Goal: Transaction & Acquisition: Purchase product/service

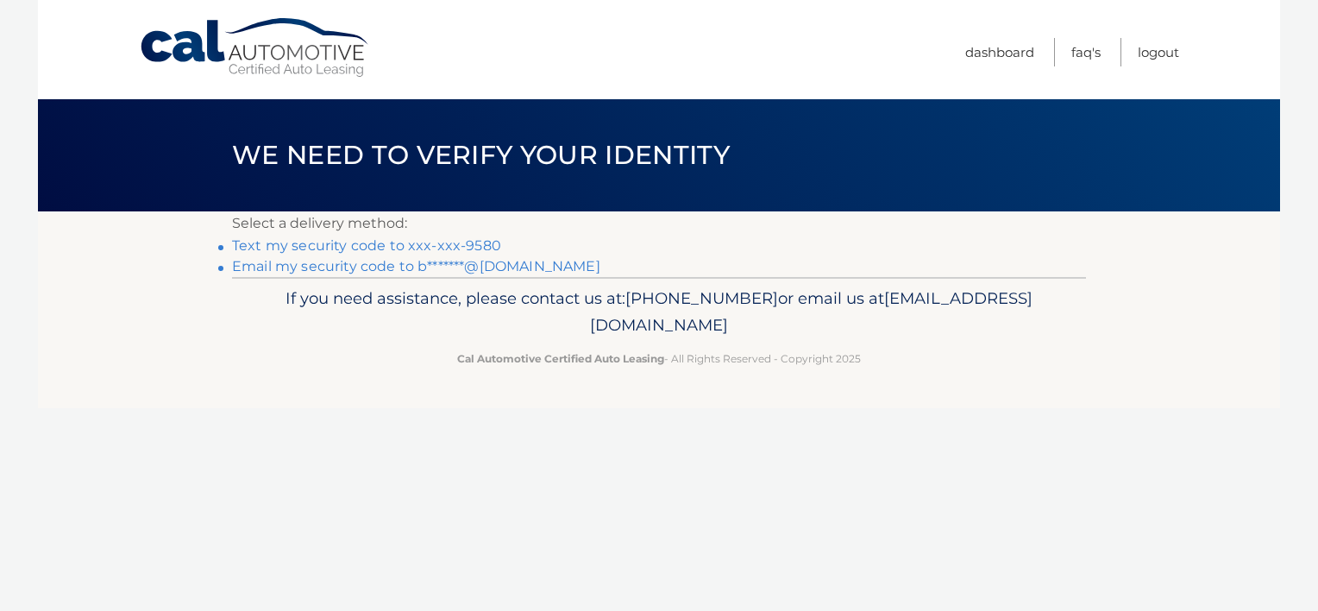
click at [338, 267] on link "Email my security code to b*******@[DOMAIN_NAME]" at bounding box center [416, 266] width 368 height 16
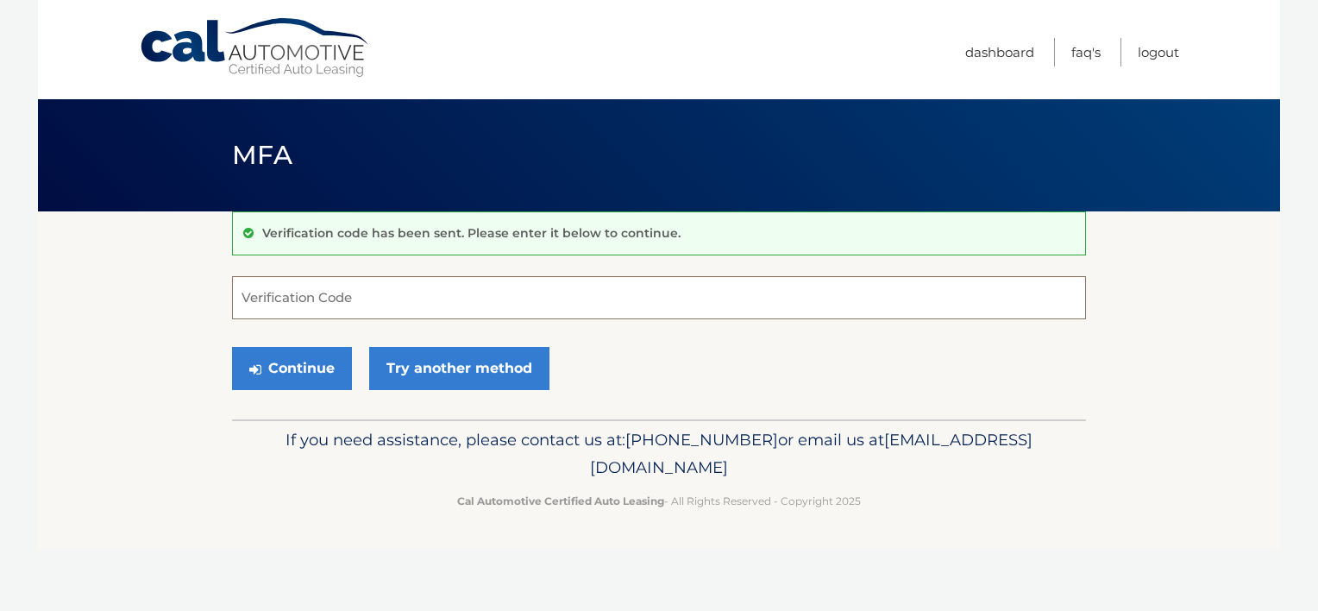
click at [373, 290] on input "Verification Code" at bounding box center [659, 297] width 854 height 43
type input "338728"
click at [232, 347] on button "Continue" at bounding box center [292, 368] width 120 height 43
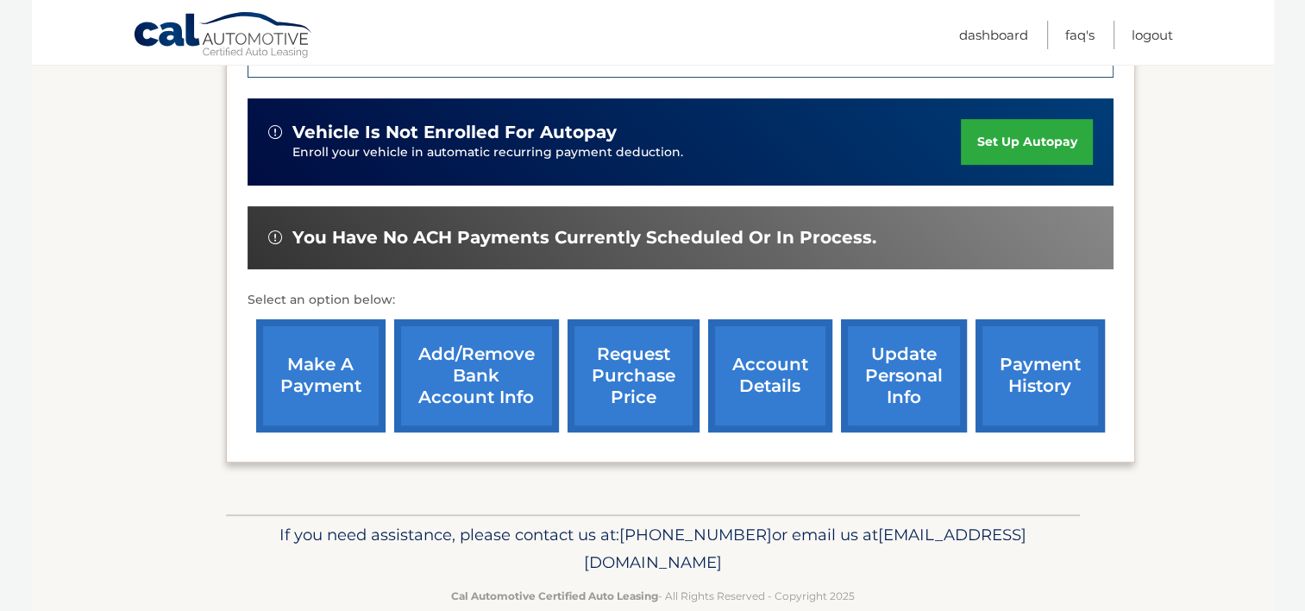
scroll to position [538, 0]
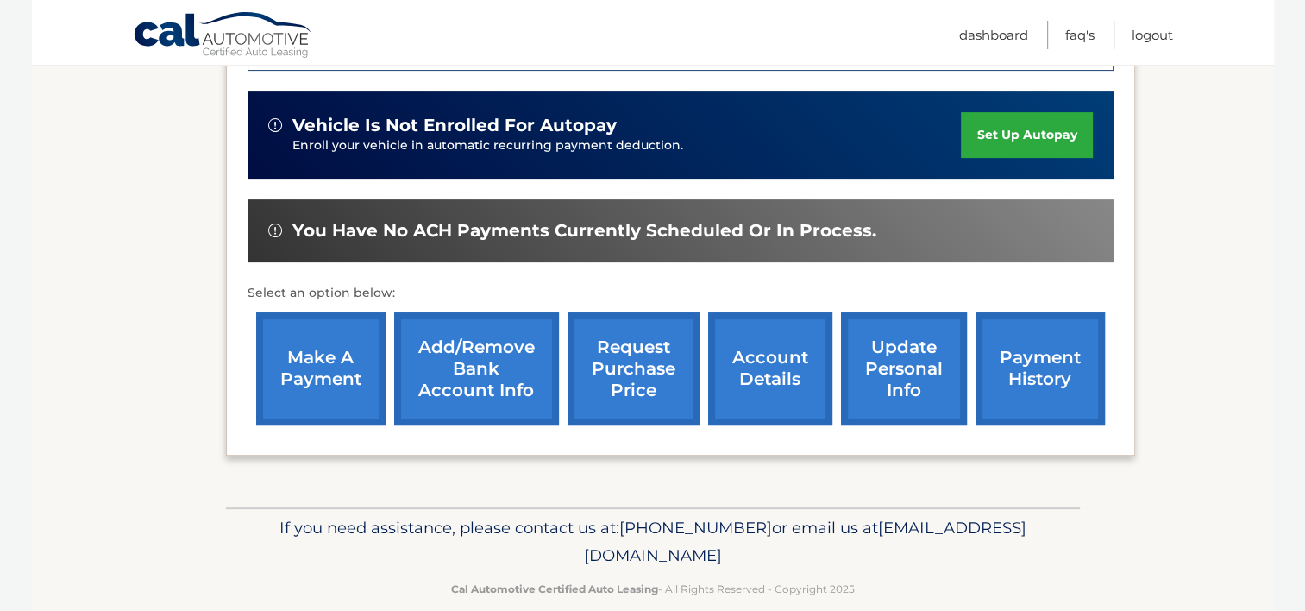
click at [759, 341] on link "account details" at bounding box center [770, 368] width 124 height 113
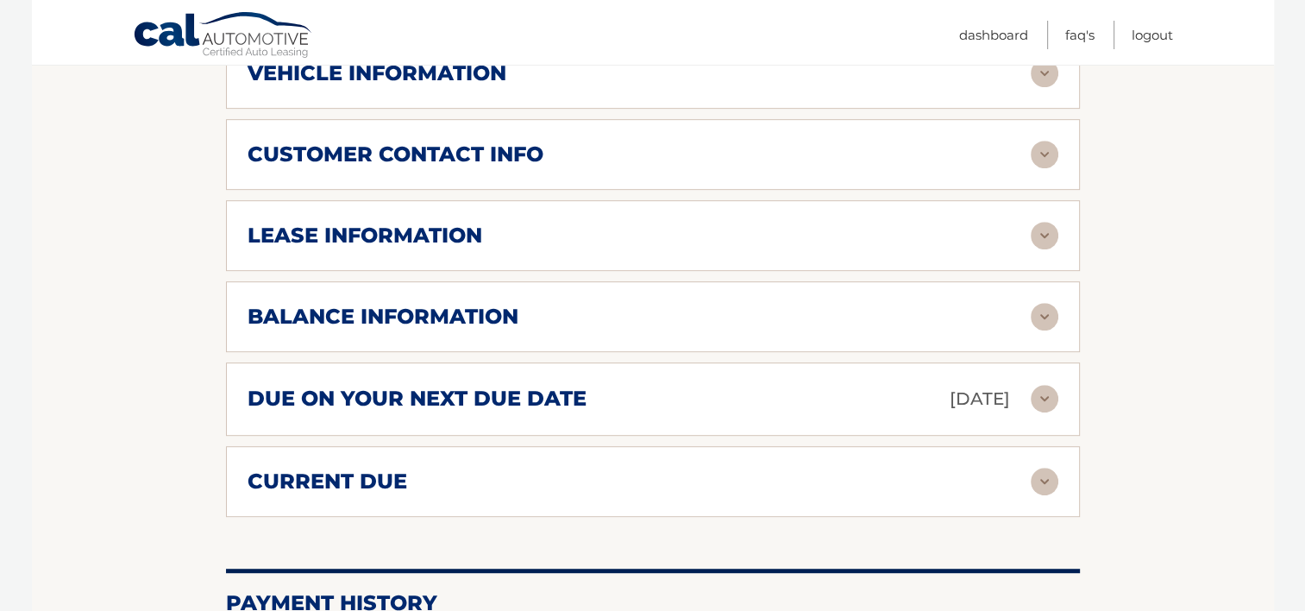
scroll to position [888, 0]
click at [642, 304] on div "balance information" at bounding box center [638, 317] width 783 height 26
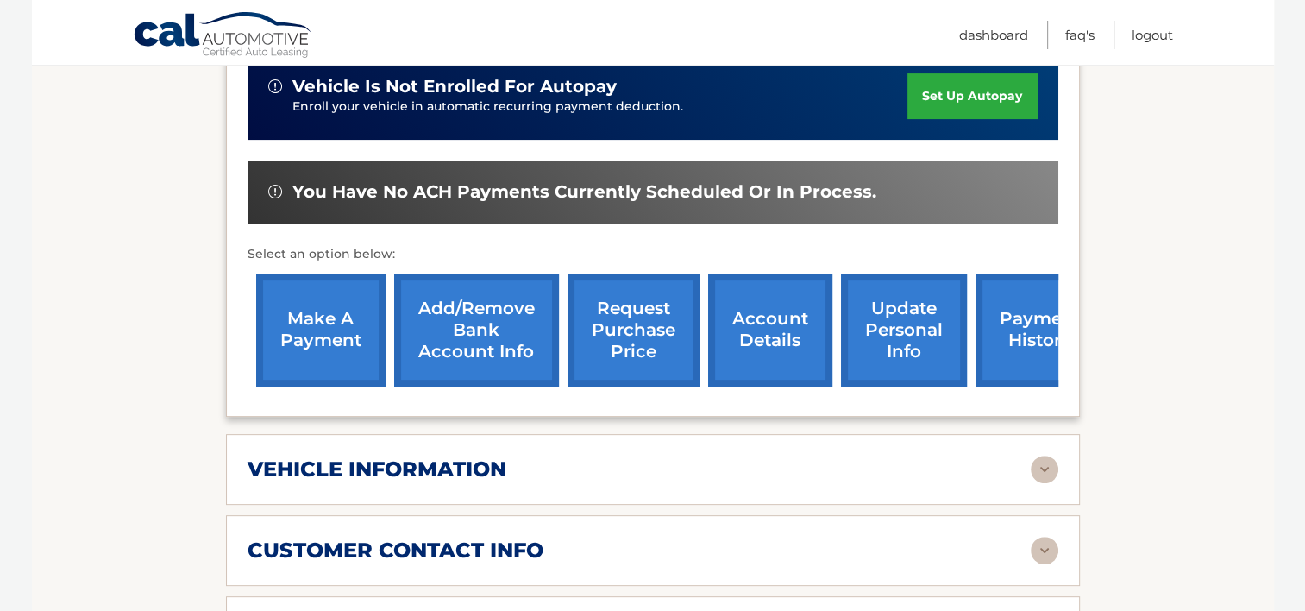
scroll to position [497, 0]
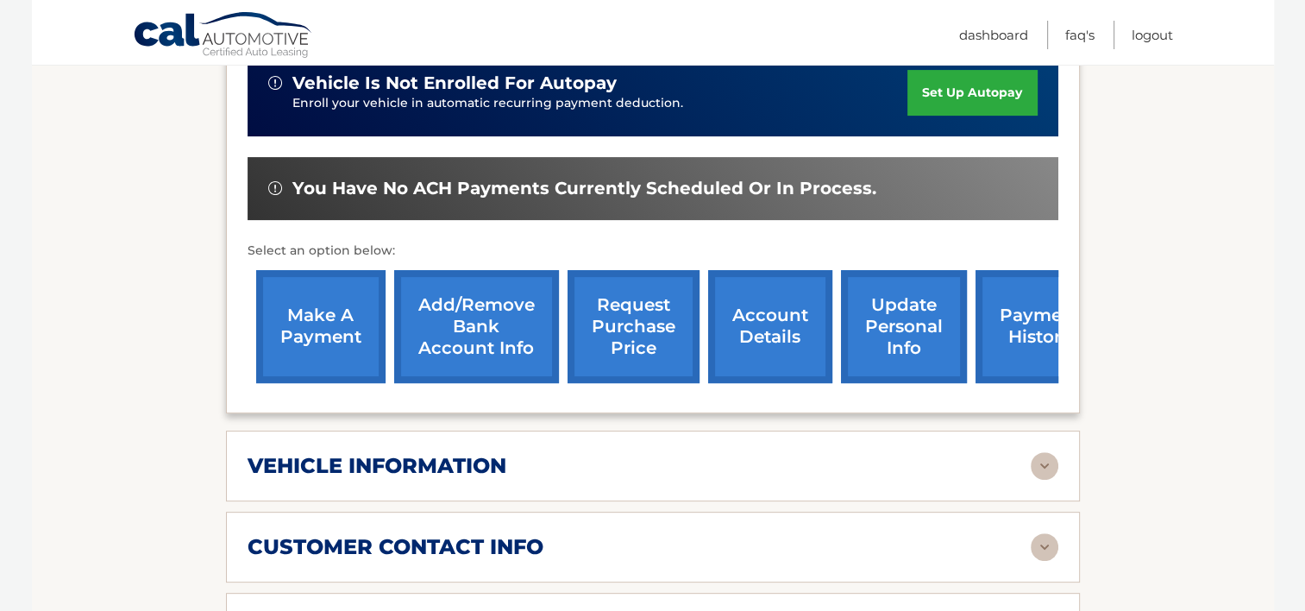
click at [298, 299] on link "make a payment" at bounding box center [320, 326] width 129 height 113
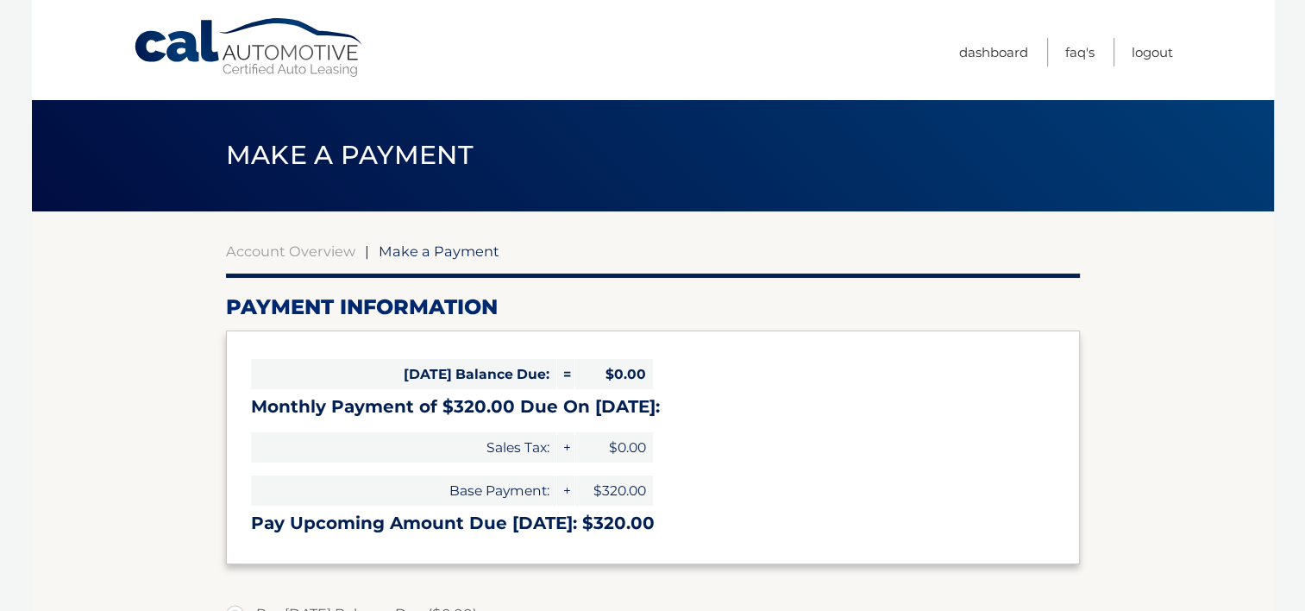
select select "YWQ3ZjBiZWYtYjIxMi00NGUzLTg2MGMtZTZkNjY1ZGQ0Y2Ew"
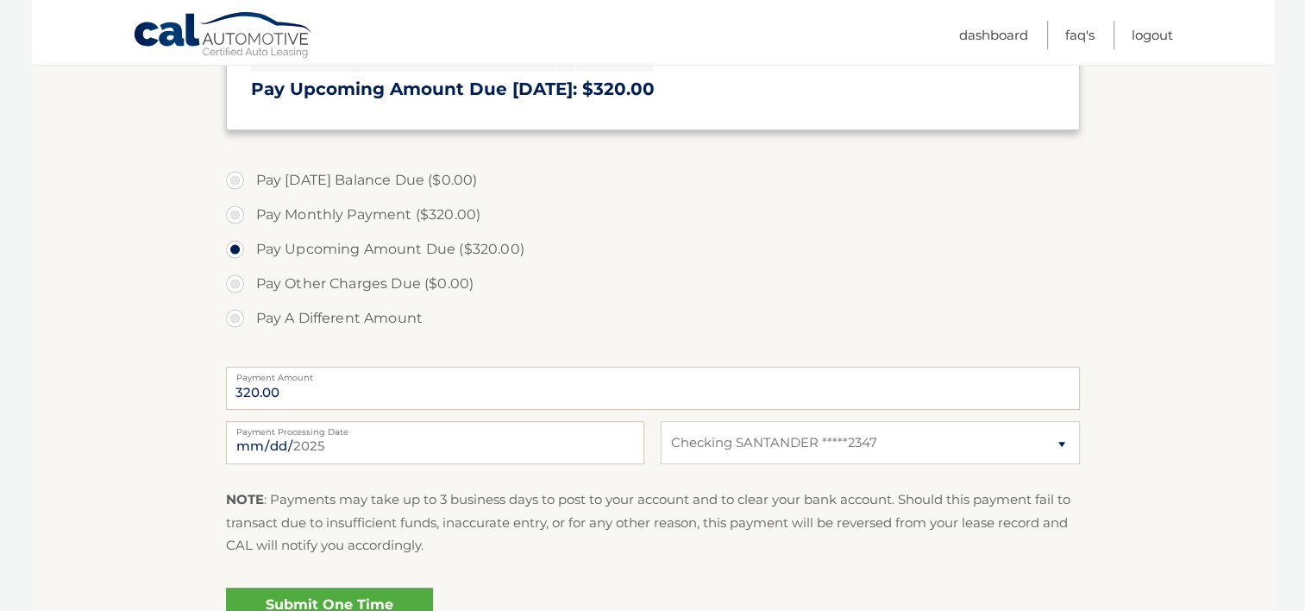
scroll to position [433, 0]
click at [724, 445] on select "Select Bank Account Checking SANTANDER *****2347" at bounding box center [870, 443] width 418 height 43
click at [724, 444] on select "Select Bank Account Checking SANTANDER *****2347" at bounding box center [870, 443] width 418 height 43
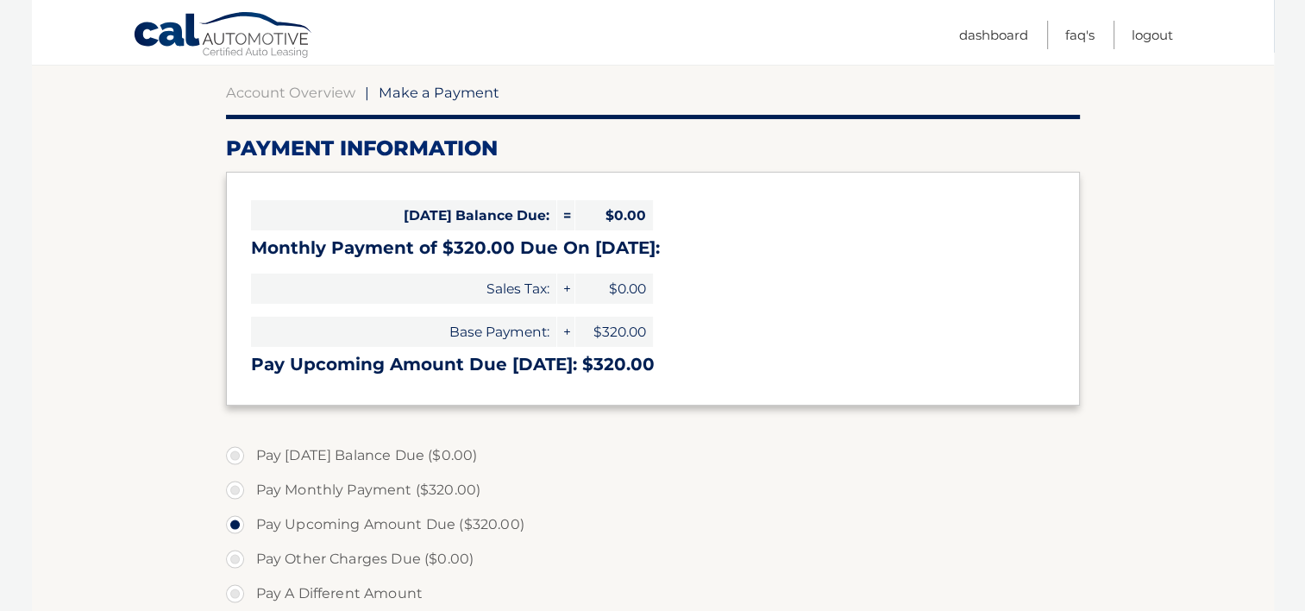
scroll to position [159, 0]
click at [311, 93] on link "Account Overview" at bounding box center [290, 92] width 129 height 17
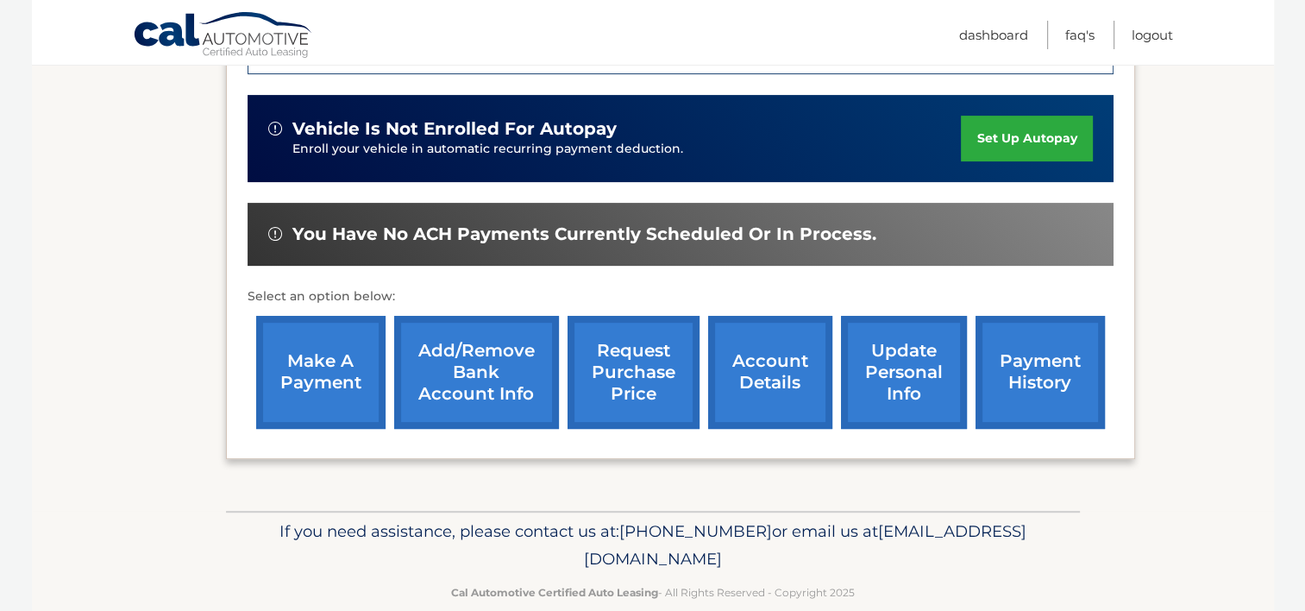
scroll to position [535, 0]
click at [297, 328] on link "make a payment" at bounding box center [320, 372] width 129 height 113
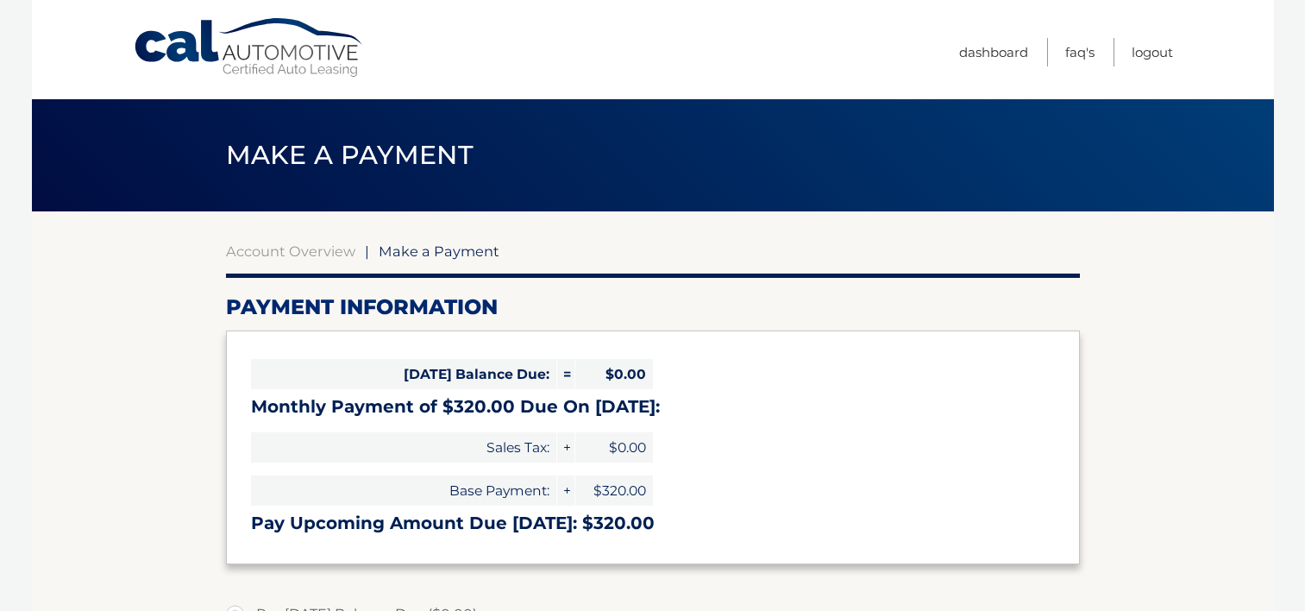
select select "YWQ3ZjBiZWYtYjIxMi00NGUzLTg2MGMtZTZkNjY1ZGQ0Y2Ew"
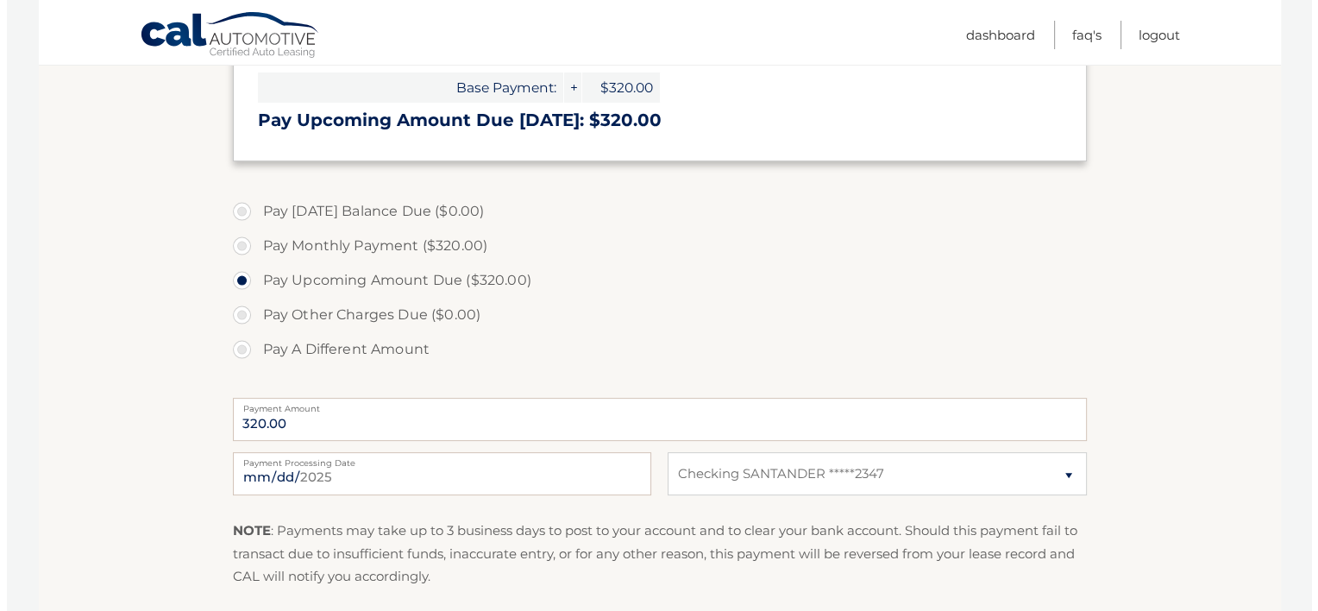
scroll to position [621, 0]
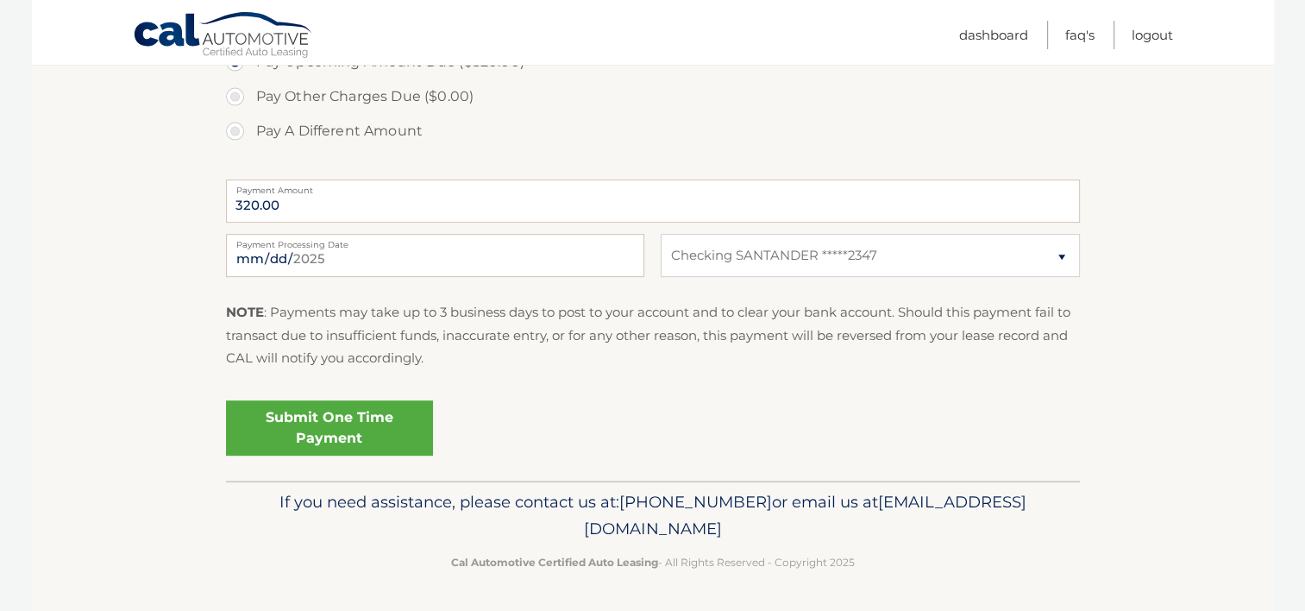
click at [383, 424] on link "Submit One Time Payment" at bounding box center [329, 427] width 207 height 55
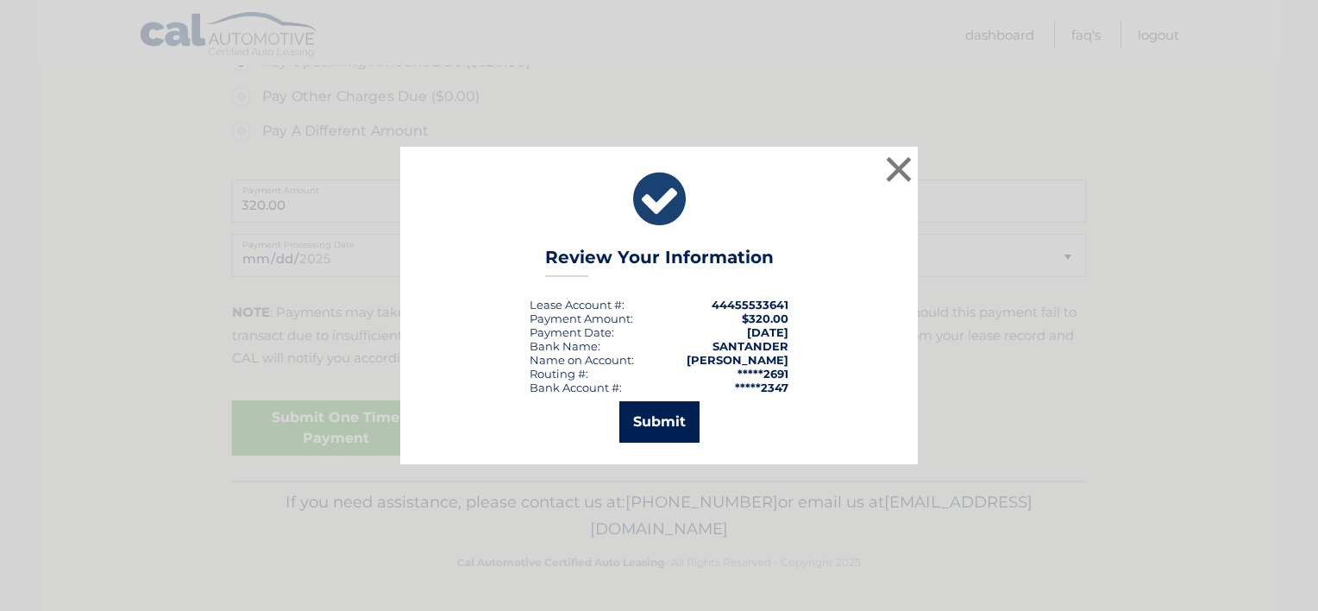
click at [666, 423] on button "Submit" at bounding box center [659, 421] width 80 height 41
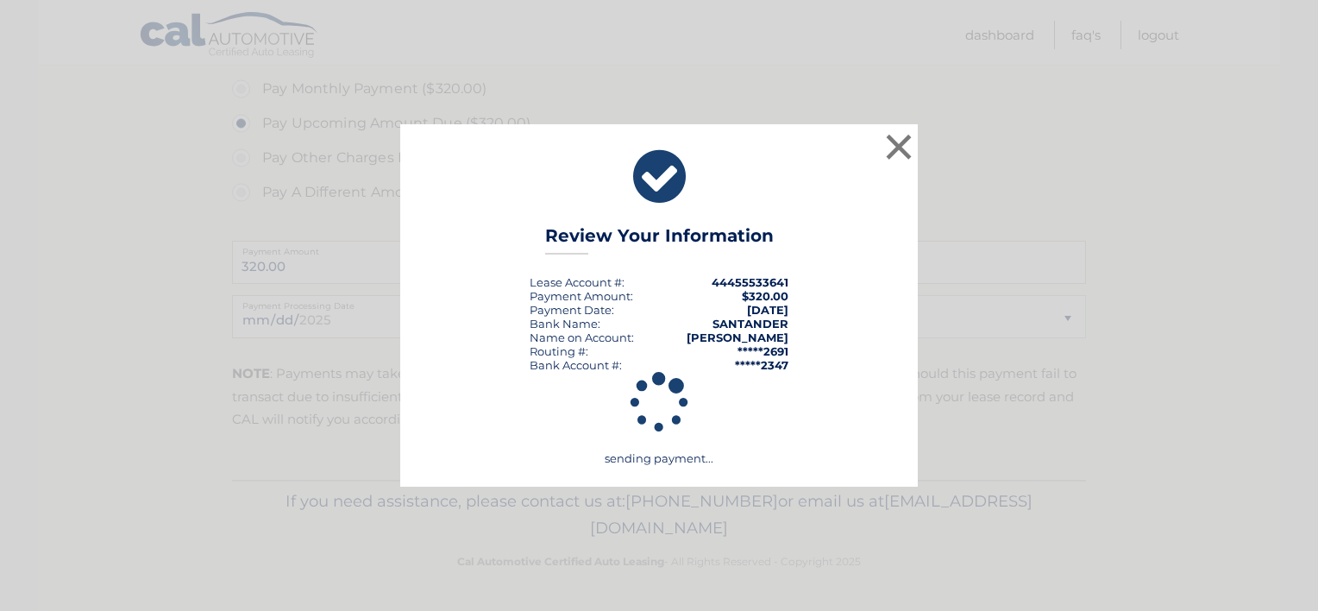
scroll to position [559, 0]
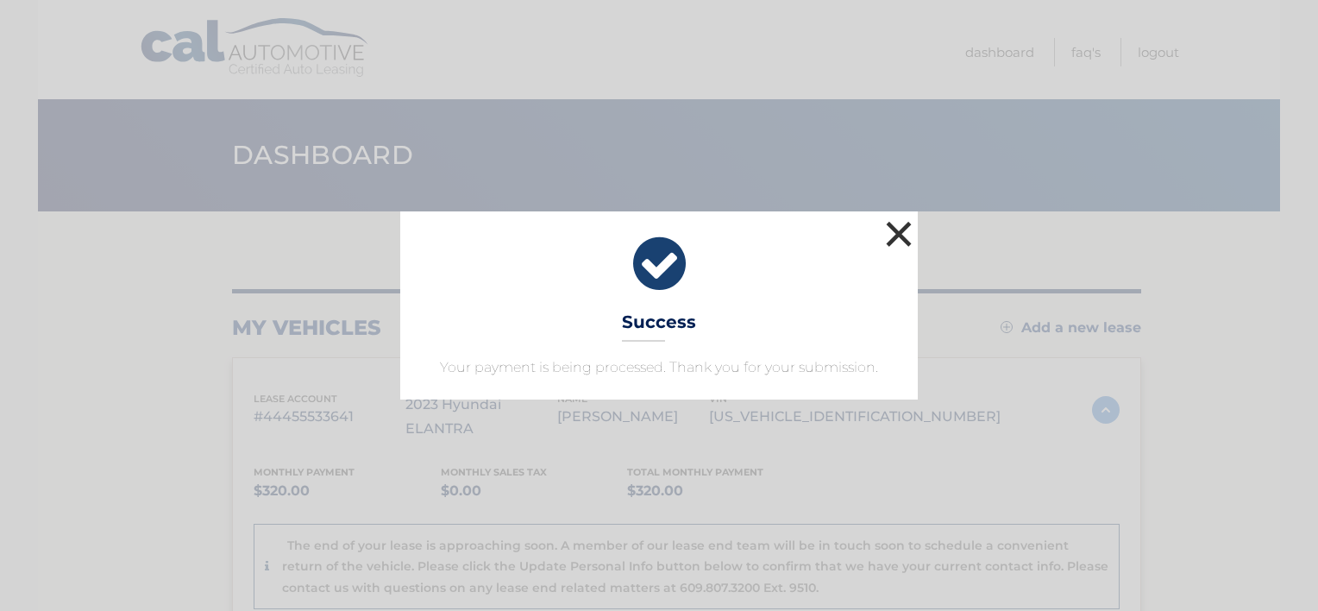
click at [893, 230] on button "×" at bounding box center [898, 233] width 34 height 34
